Goal: Find specific page/section

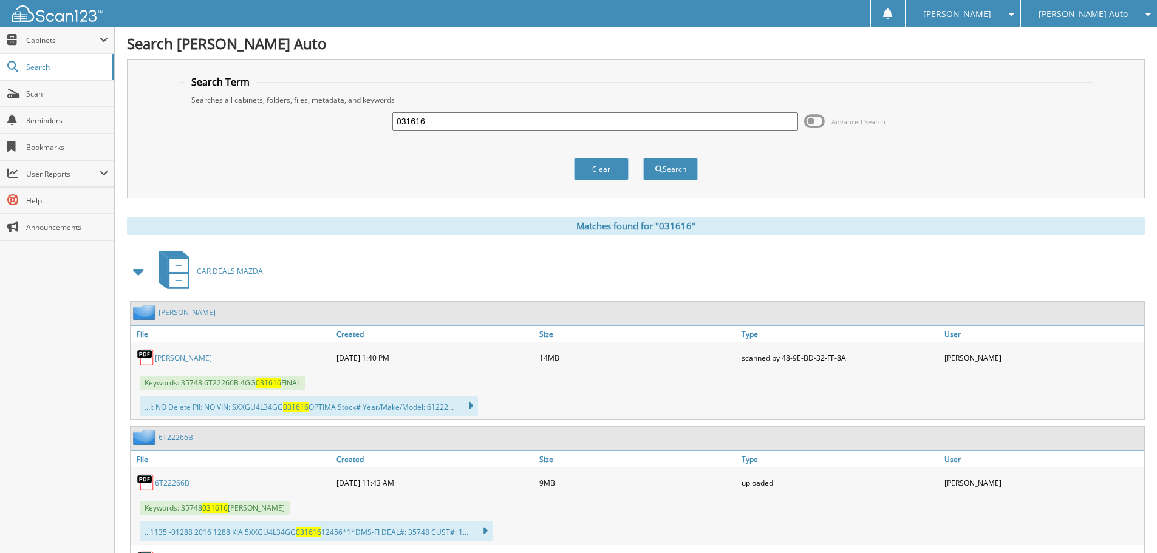
click at [464, 125] on input "031616" at bounding box center [595, 121] width 406 height 18
type input "630811"
click at [643, 158] on button "Search" at bounding box center [670, 169] width 55 height 22
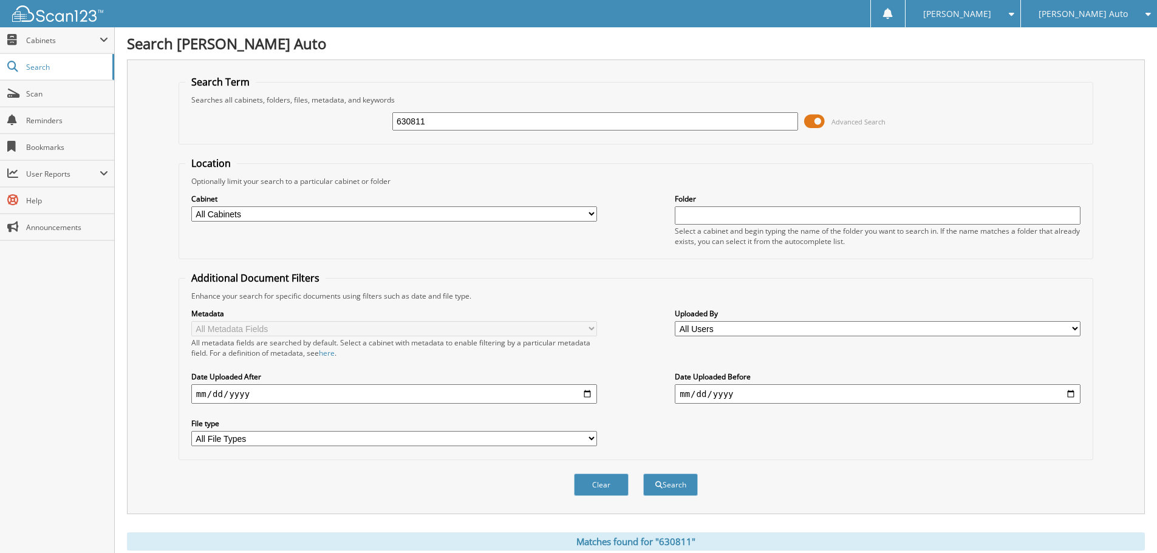
click at [818, 120] on span at bounding box center [814, 121] width 21 height 18
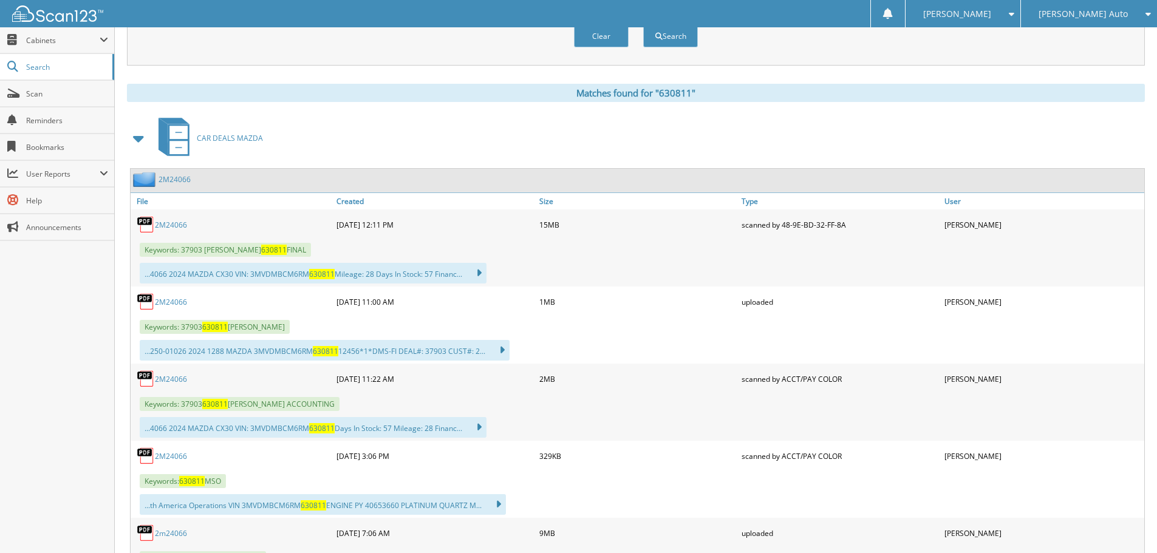
scroll to position [182, 0]
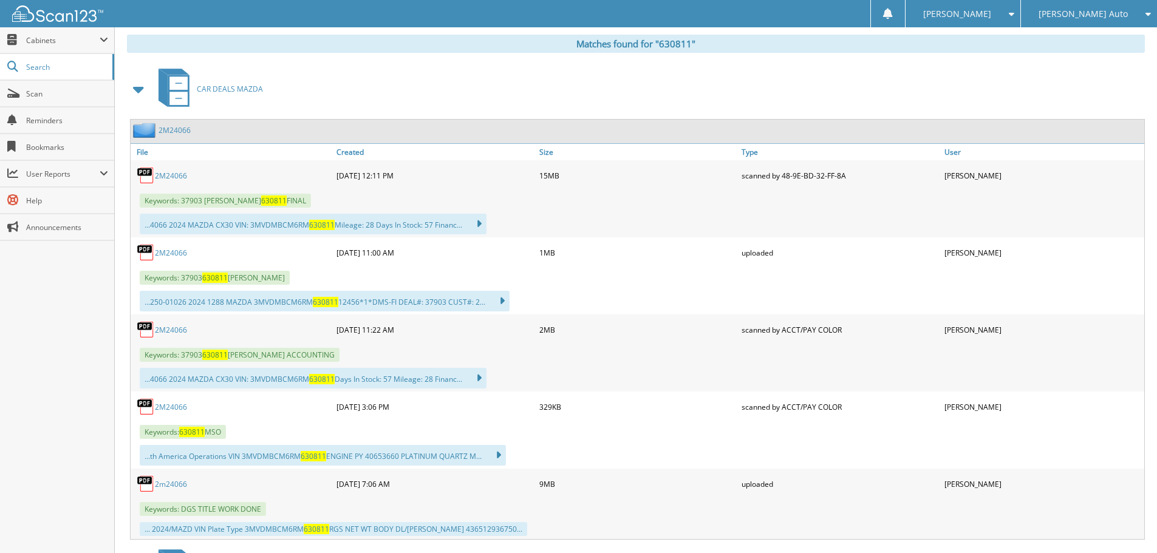
click at [178, 329] on link "2M24066" at bounding box center [171, 330] width 32 height 10
click at [34, 38] on span "Cabinets" at bounding box center [63, 40] width 74 height 10
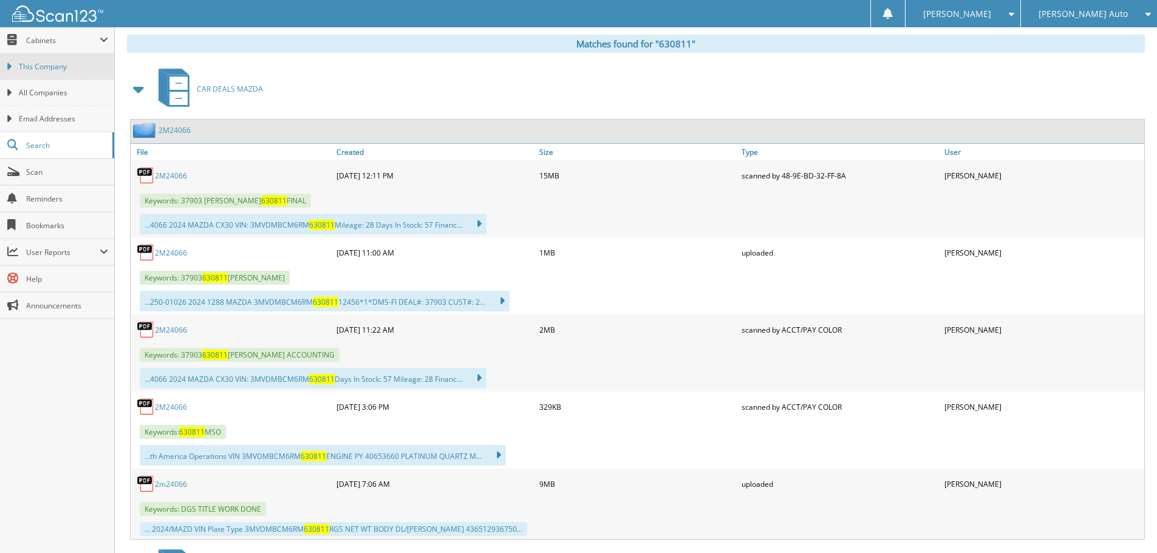
click at [48, 70] on span "This Company" at bounding box center [63, 66] width 89 height 11
